Goal: Task Accomplishment & Management: Manage account settings

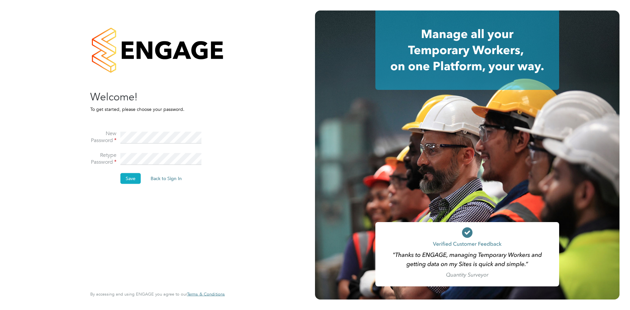
click at [132, 180] on button "Save" at bounding box center [130, 178] width 20 height 10
click at [121, 126] on button "Back to Sign In" at bounding box center [111, 128] width 42 height 10
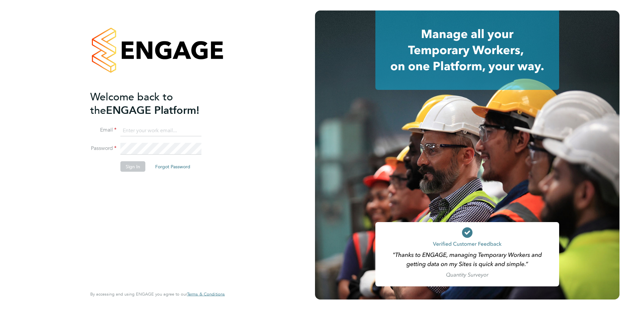
click at [147, 132] on input at bounding box center [160, 131] width 81 height 12
type input "[PERSON_NAME][EMAIL_ADDRESS][PERSON_NAME][DOMAIN_NAME]"
click at [148, 212] on div "Welcome back to the ENGAGE Platform! Email ryan.barnett@wearefootprint.co.uk Pa…" at bounding box center [154, 188] width 128 height 196
click at [142, 168] on button "Sign In" at bounding box center [132, 166] width 25 height 10
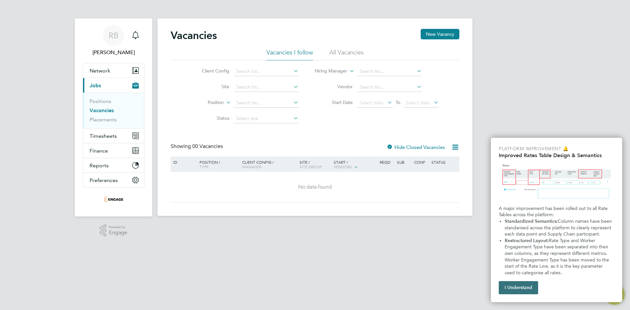
click at [521, 286] on button "I Understand" at bounding box center [517, 287] width 39 height 13
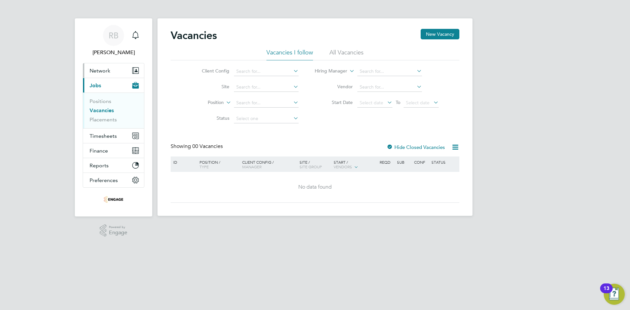
click at [105, 73] on span "Network" at bounding box center [100, 71] width 21 height 6
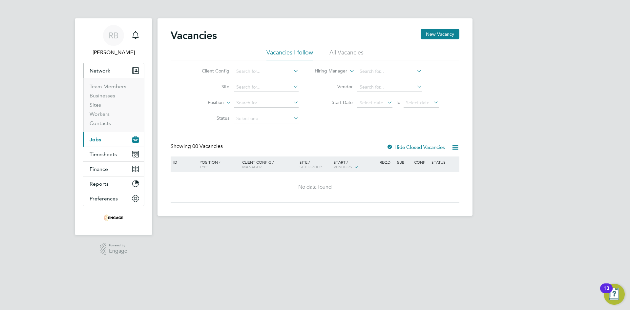
click at [106, 142] on button "Current page: Jobs" at bounding box center [113, 139] width 61 height 14
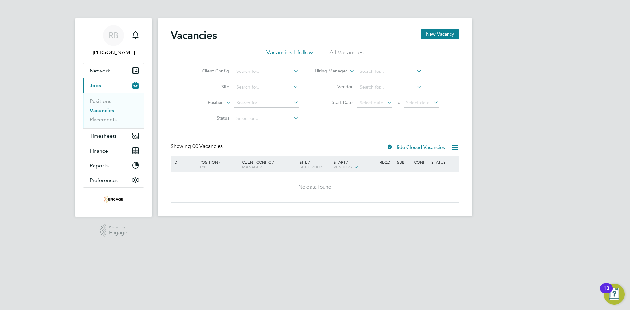
click at [103, 112] on link "Vacancies" at bounding box center [102, 110] width 24 height 6
click at [427, 39] on button "New Vacancy" at bounding box center [439, 34] width 39 height 10
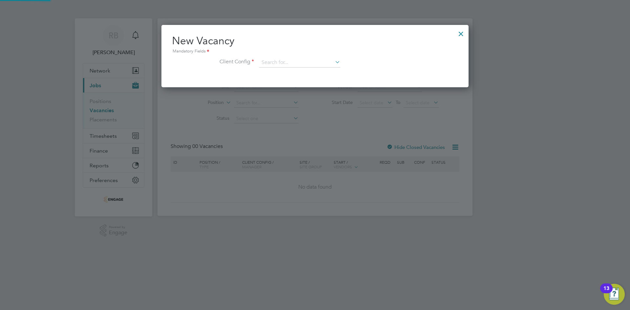
scroll to position [62, 307]
click at [315, 66] on input at bounding box center [299, 63] width 81 height 10
click at [372, 69] on li "Client Config" at bounding box center [315, 66] width 286 height 16
click at [461, 36] on div at bounding box center [461, 32] width 12 height 12
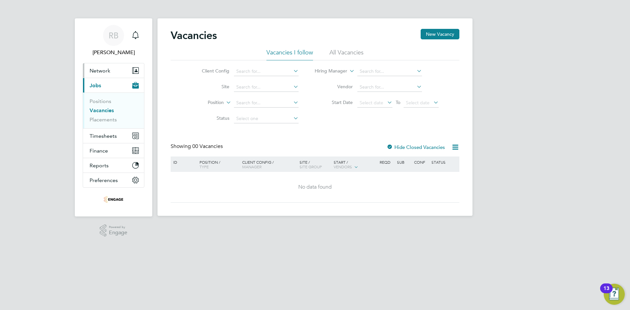
click at [111, 74] on button "Network" at bounding box center [113, 70] width 61 height 14
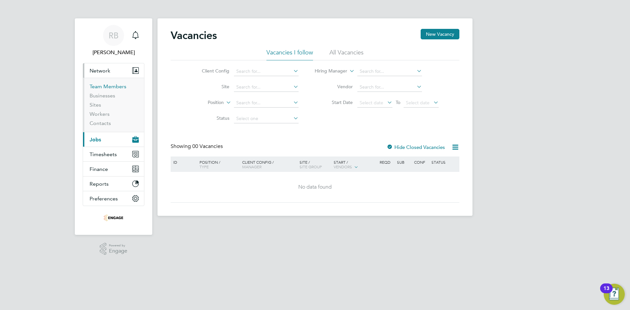
click at [106, 86] on link "Team Members" at bounding box center [108, 86] width 37 height 6
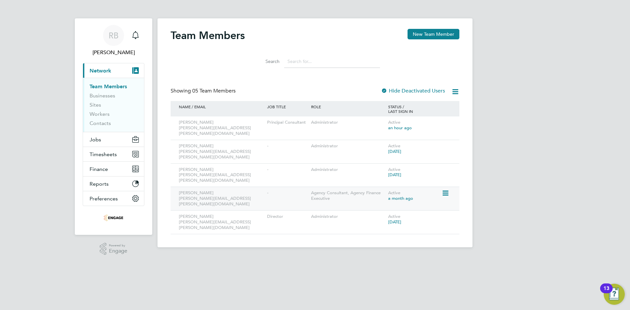
click at [444, 189] on icon at bounding box center [444, 193] width 7 height 8
click at [293, 187] on div "-" at bounding box center [287, 193] width 44 height 12
click at [108, 137] on button "Jobs" at bounding box center [113, 139] width 61 height 14
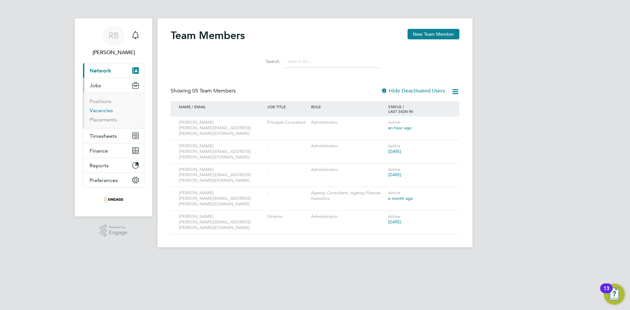
click at [111, 111] on link "Vacancies" at bounding box center [101, 110] width 23 height 6
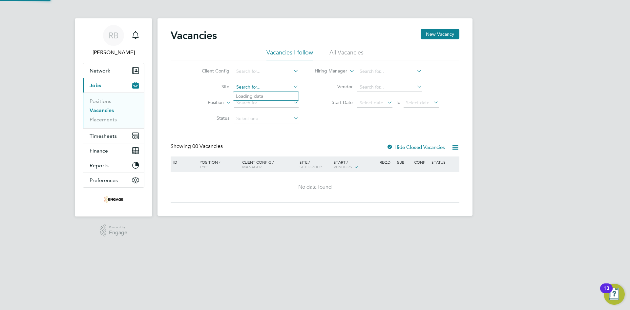
click at [283, 87] on input at bounding box center [266, 87] width 65 height 9
click at [373, 128] on div "Vacancies New Vacancy Vacancies I follow All Vacancies Client Config Site Posit…" at bounding box center [315, 116] width 289 height 174
click at [279, 72] on input at bounding box center [266, 71] width 65 height 9
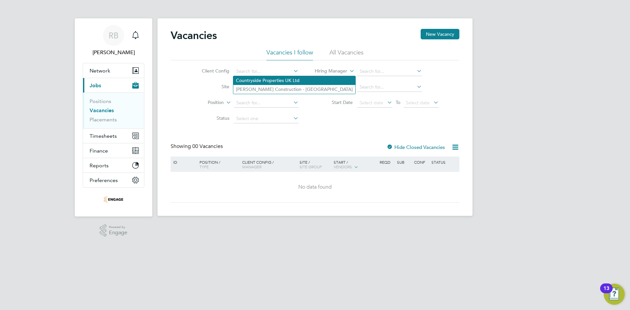
click at [274, 78] on li "Countryside Properties UK Ltd" at bounding box center [294, 80] width 122 height 9
type input "Countryside Properties UK Ltd"
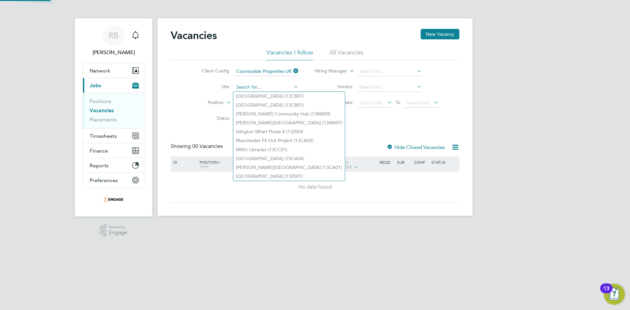
click at [281, 89] on input at bounding box center [266, 87] width 65 height 9
click at [373, 143] on div "Showing 00 Vacancies Hide Closed Vacancies" at bounding box center [315, 149] width 289 height 13
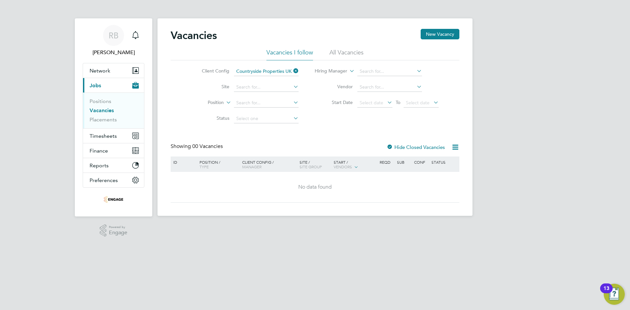
click at [292, 72] on icon at bounding box center [292, 70] width 0 height 9
click at [281, 75] on div "Vacancies New Vacancy Vacancies I follow All Vacancies Client Config Site Posit…" at bounding box center [314, 116] width 315 height 197
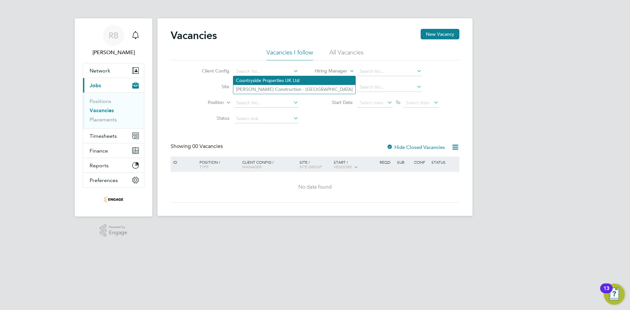
click at [267, 83] on li "Countryside Properties UK Ltd" at bounding box center [294, 80] width 122 height 9
type input "Countryside Properties UK Ltd"
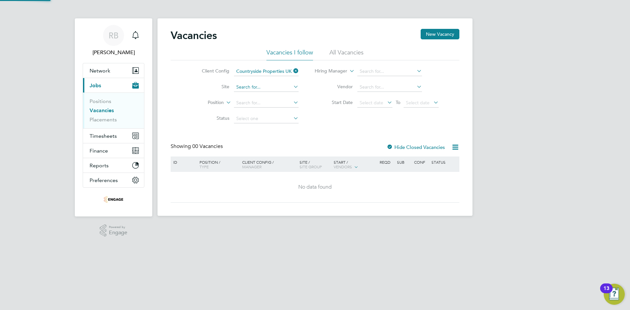
click at [279, 86] on input at bounding box center [266, 87] width 65 height 9
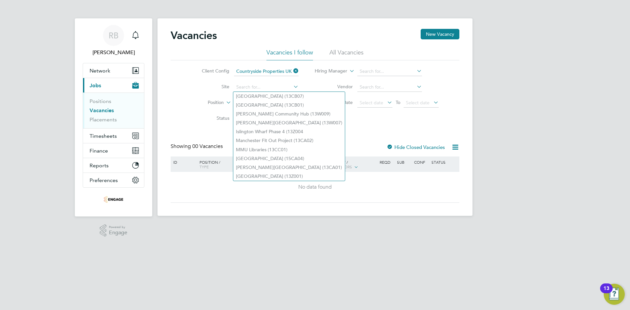
click at [366, 129] on div "Vacancies New Vacancy Vacancies I follow All Vacancies Client Config Countrysid…" at bounding box center [315, 116] width 289 height 174
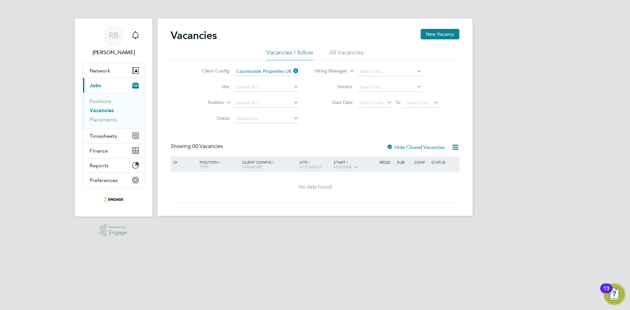
click at [389, 147] on div at bounding box center [389, 147] width 7 height 7
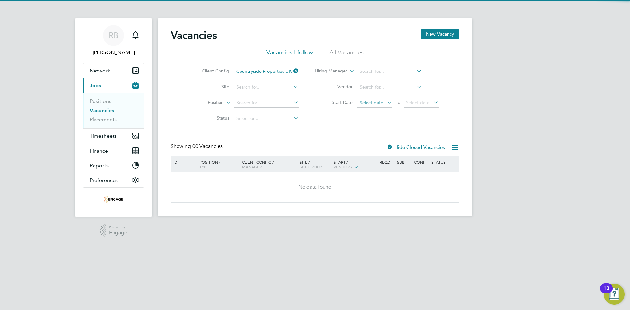
click at [383, 103] on span "Select date" at bounding box center [374, 103] width 35 height 9
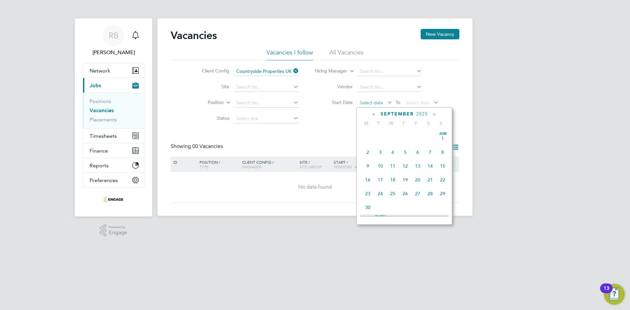
scroll to position [199, 0]
click at [335, 124] on div "Client Config Countryside Properties UK Ltd Site Position Status Hiring Manager…" at bounding box center [315, 93] width 289 height 66
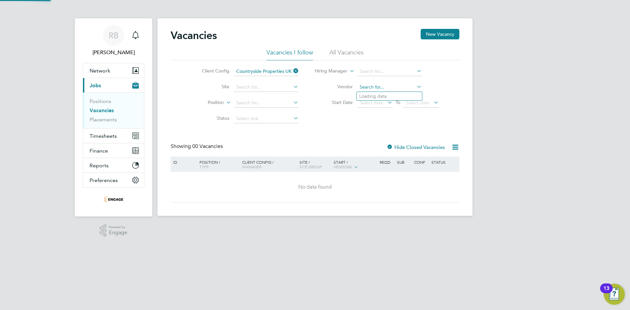
click at [375, 91] on input at bounding box center [389, 87] width 65 height 9
click at [410, 87] on input at bounding box center [389, 87] width 65 height 9
click at [415, 88] on icon at bounding box center [415, 86] width 0 height 9
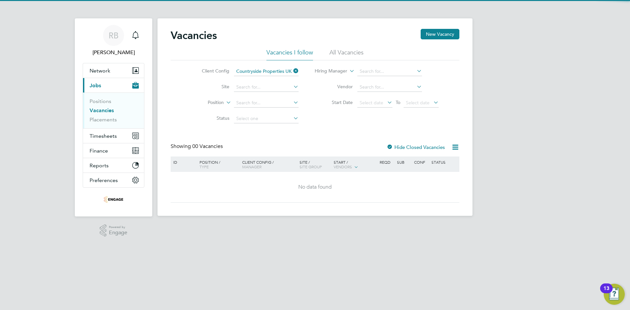
click at [415, 87] on icon at bounding box center [415, 86] width 0 height 9
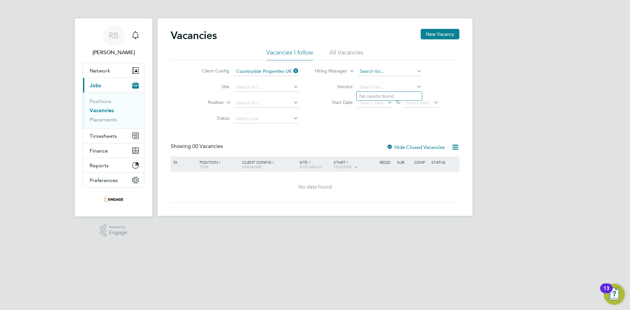
click at [389, 69] on input at bounding box center [389, 71] width 65 height 9
click at [320, 132] on div "Vacancies New Vacancy Vacancies I follow All Vacancies Client Config Countrysid…" at bounding box center [315, 116] width 289 height 174
click at [349, 54] on li "All Vacancies" at bounding box center [346, 55] width 34 height 12
click at [106, 102] on link "Positions" at bounding box center [101, 101] width 22 height 6
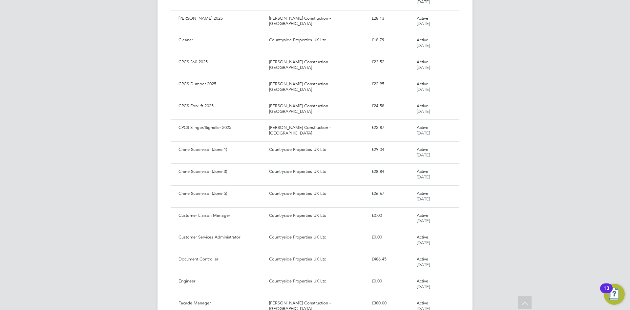
scroll to position [510, 0]
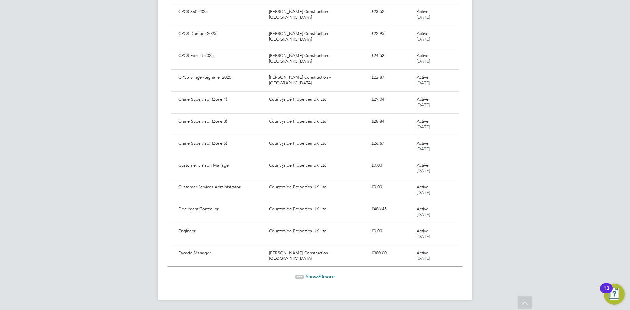
click at [320, 274] on span "30" at bounding box center [319, 276] width 5 height 6
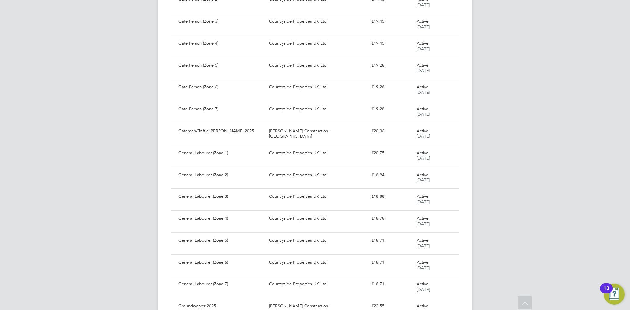
scroll to position [1167, 0]
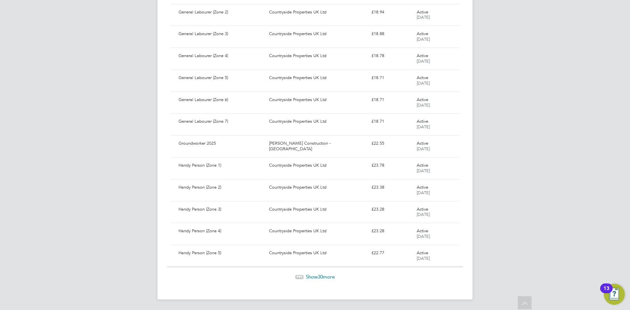
click at [319, 274] on span "30" at bounding box center [319, 277] width 5 height 6
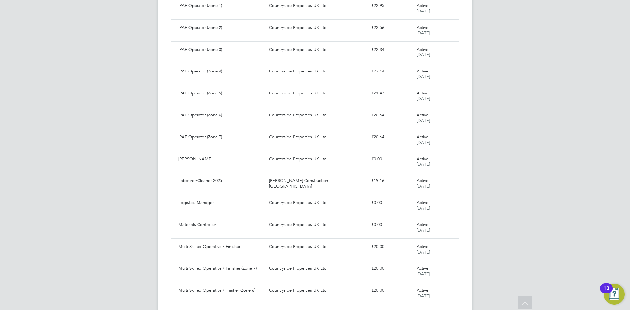
scroll to position [1824, 0]
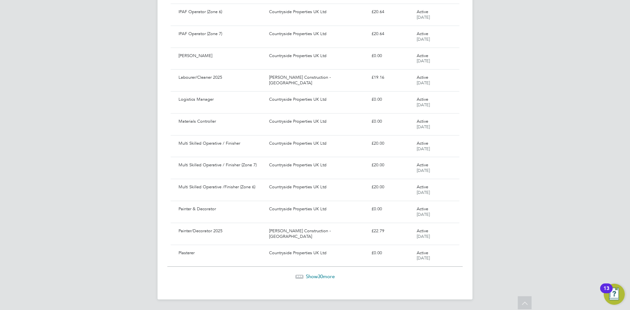
click at [314, 276] on span "Show 30 more" at bounding box center [320, 276] width 29 height 6
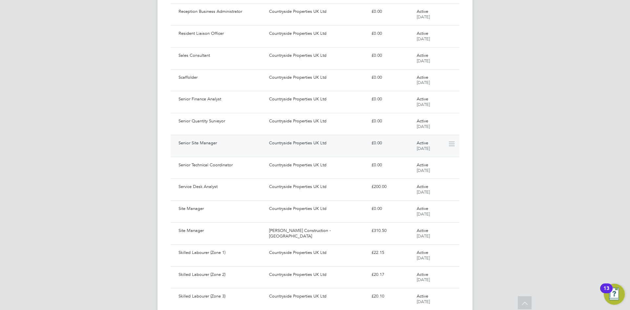
scroll to position [2185, 0]
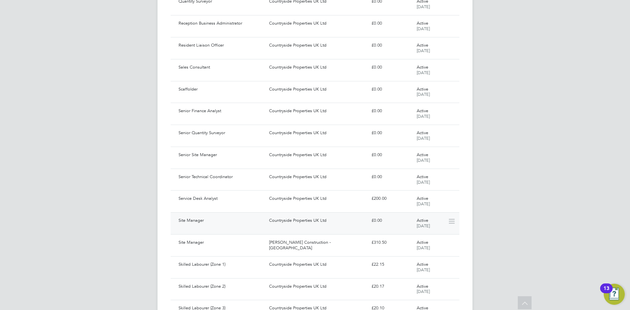
click at [376, 221] on div "£0.00" at bounding box center [391, 220] width 45 height 11
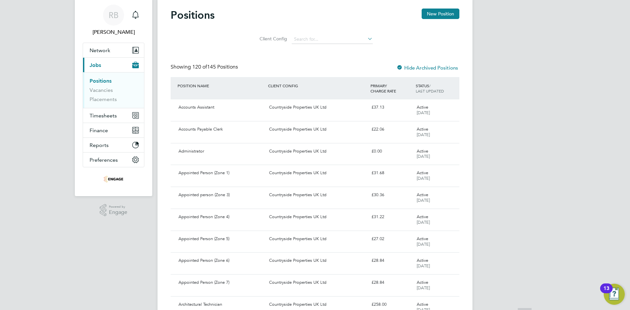
scroll to position [0, 0]
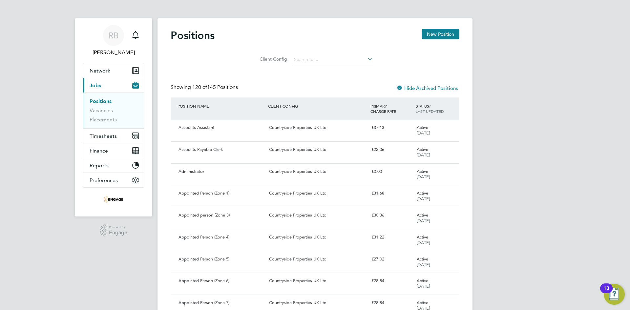
click at [103, 101] on link "Positions" at bounding box center [101, 101] width 22 height 6
click at [110, 74] on button "Network" at bounding box center [113, 70] width 61 height 14
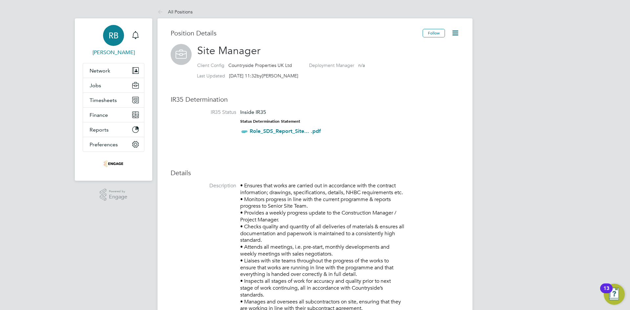
click at [108, 50] on span "[PERSON_NAME]" at bounding box center [114, 53] width 62 height 8
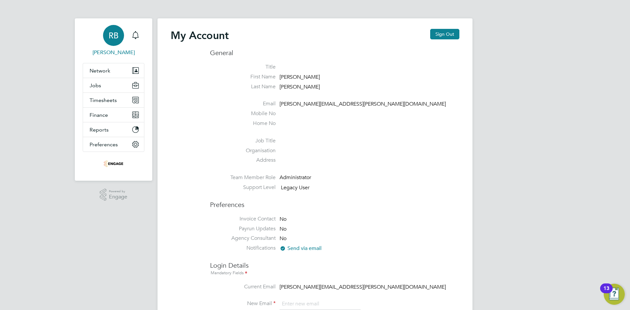
click at [293, 152] on li "Organisation" at bounding box center [334, 152] width 249 height 10
drag, startPoint x: 293, startPoint y: 152, endPoint x: 280, endPoint y: 133, distance: 23.5
click at [285, 145] on ul "Title First Name Ryan Last Name Barnett Email ryan.barnett@wearefootprint.co.uk…" at bounding box center [334, 129] width 249 height 130
click at [279, 132] on ul "Title First Name Ryan Last Name Barnett Email ryan.barnett@wearefootprint.co.uk…" at bounding box center [334, 129] width 249 height 130
click at [282, 114] on li "Mobile No" at bounding box center [334, 115] width 249 height 10
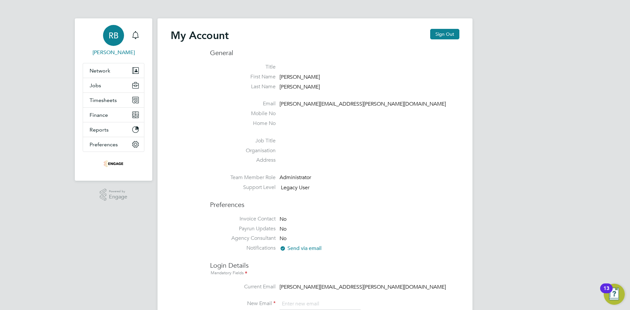
click at [282, 114] on li "Mobile No" at bounding box center [334, 115] width 249 height 10
click at [274, 64] on label "Title" at bounding box center [243, 67] width 66 height 7
drag, startPoint x: 289, startPoint y: 66, endPoint x: 286, endPoint y: 68, distance: 3.4
click at [288, 67] on li "Title" at bounding box center [334, 69] width 249 height 10
click at [100, 70] on span "Network" at bounding box center [100, 71] width 21 height 6
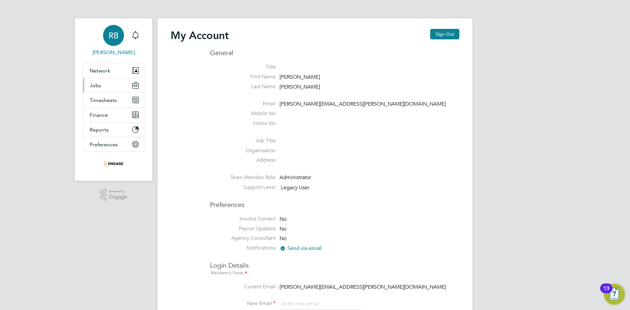
click at [115, 83] on button "Jobs" at bounding box center [113, 85] width 61 height 14
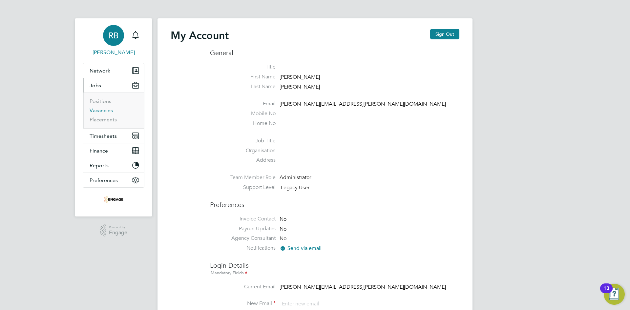
click at [103, 111] on link "Vacancies" at bounding box center [101, 110] width 23 height 6
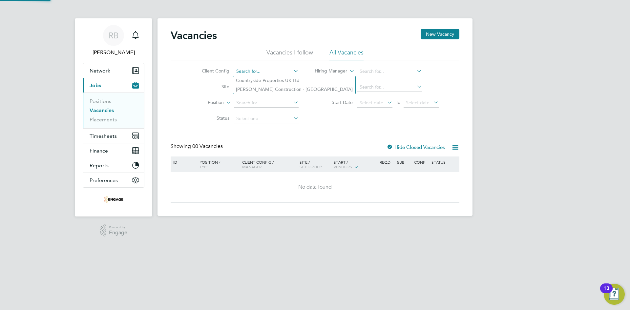
click at [257, 73] on input at bounding box center [266, 71] width 65 height 9
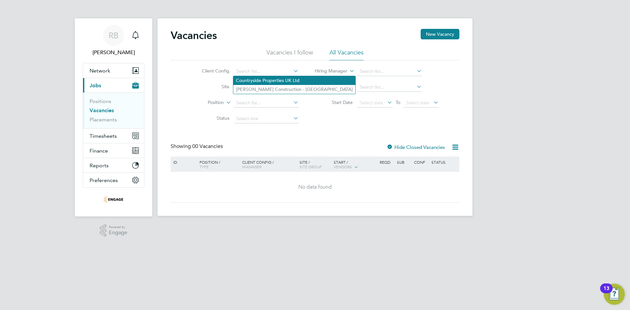
click at [255, 79] on li "Countryside Properties UK Ltd" at bounding box center [294, 80] width 122 height 9
type input "Countryside Properties UK Ltd"
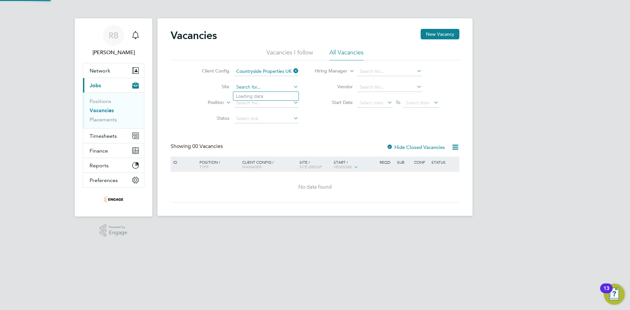
click at [256, 91] on input at bounding box center [266, 87] width 65 height 9
